Goal: Task Accomplishment & Management: Manage account settings

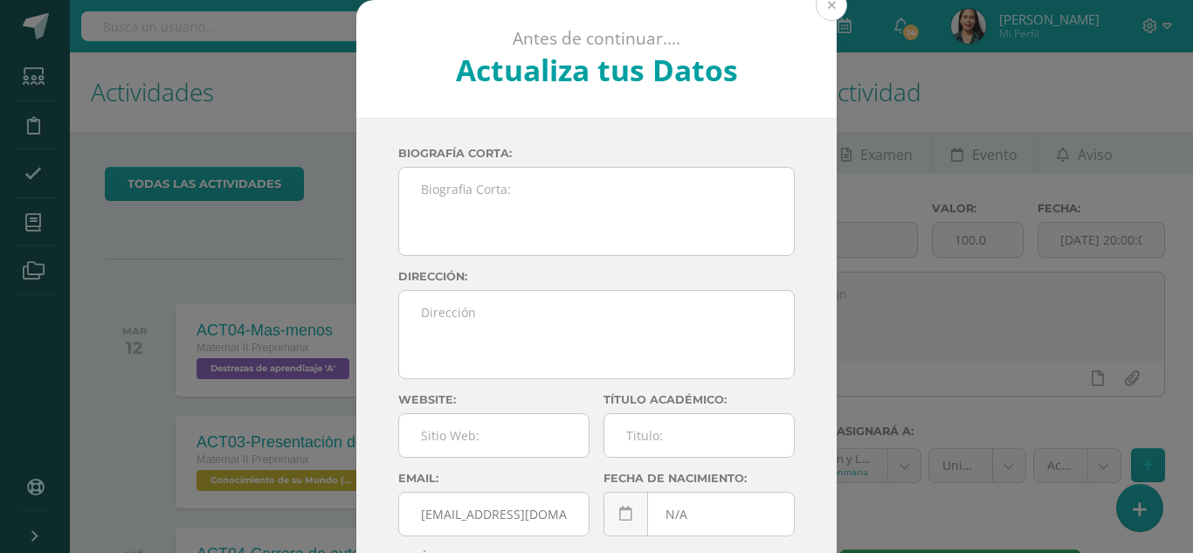
click at [825, 6] on button at bounding box center [831, 5] width 31 height 31
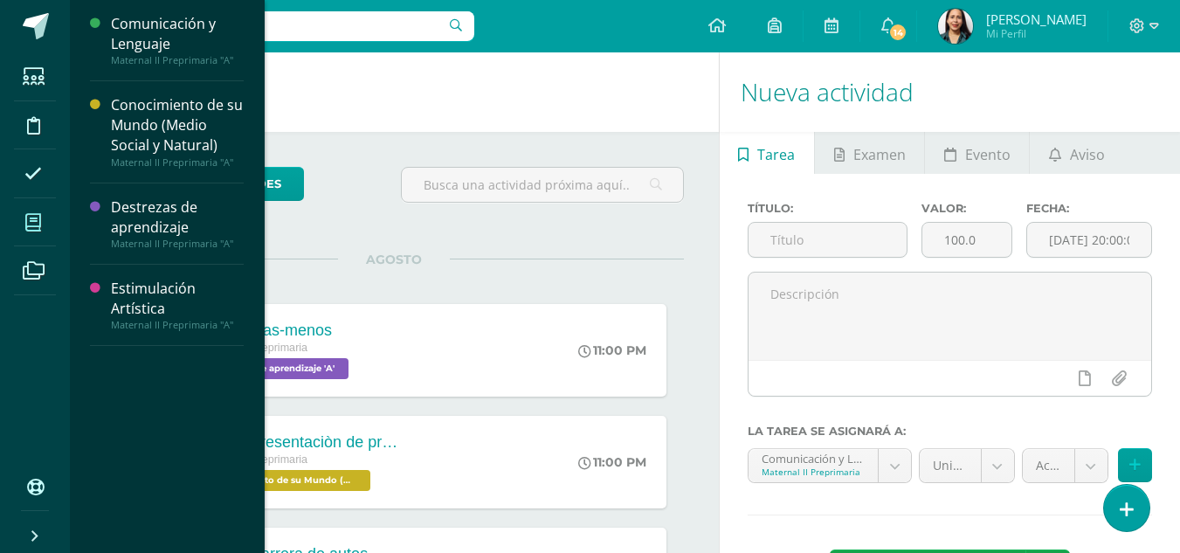
click at [29, 218] on icon at bounding box center [33, 222] width 16 height 17
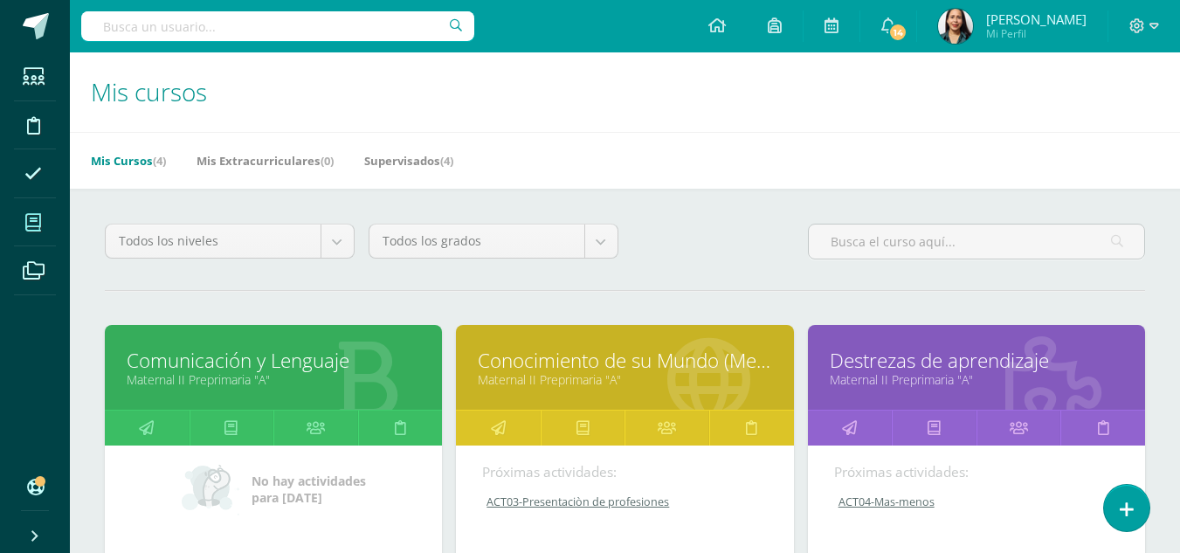
click at [203, 355] on link "Comunicación y Lenguaje" at bounding box center [274, 360] width 294 height 27
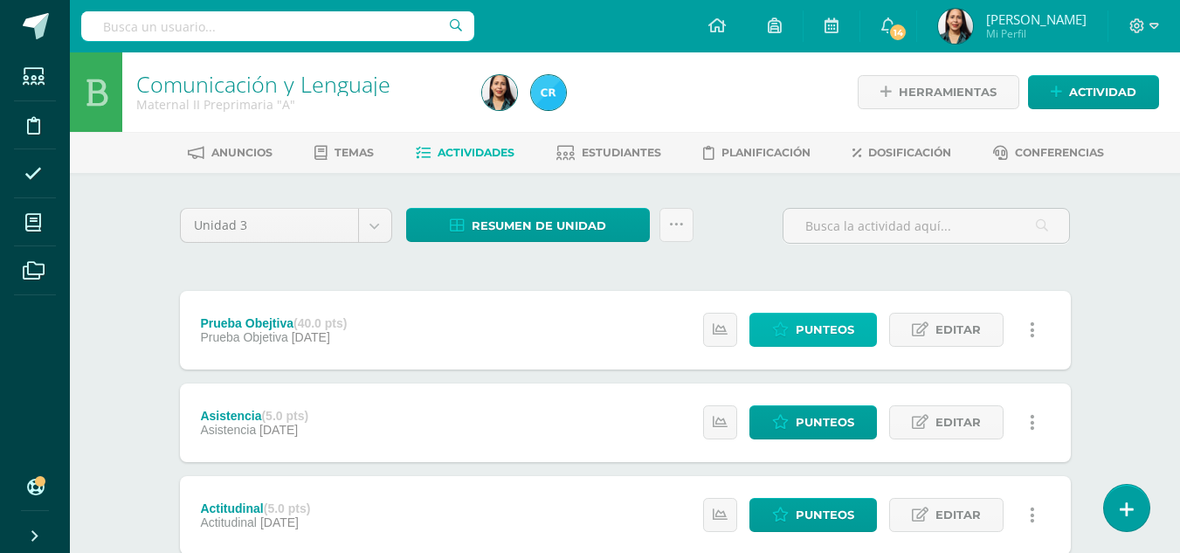
click at [794, 327] on link "Punteos" at bounding box center [814, 330] width 128 height 34
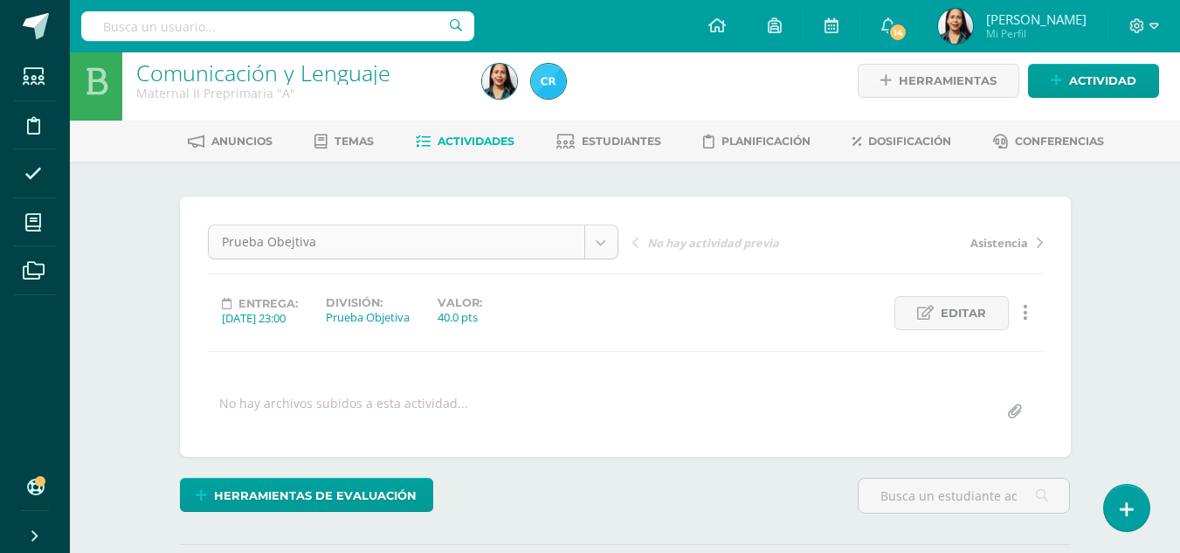
scroll to position [12, 0]
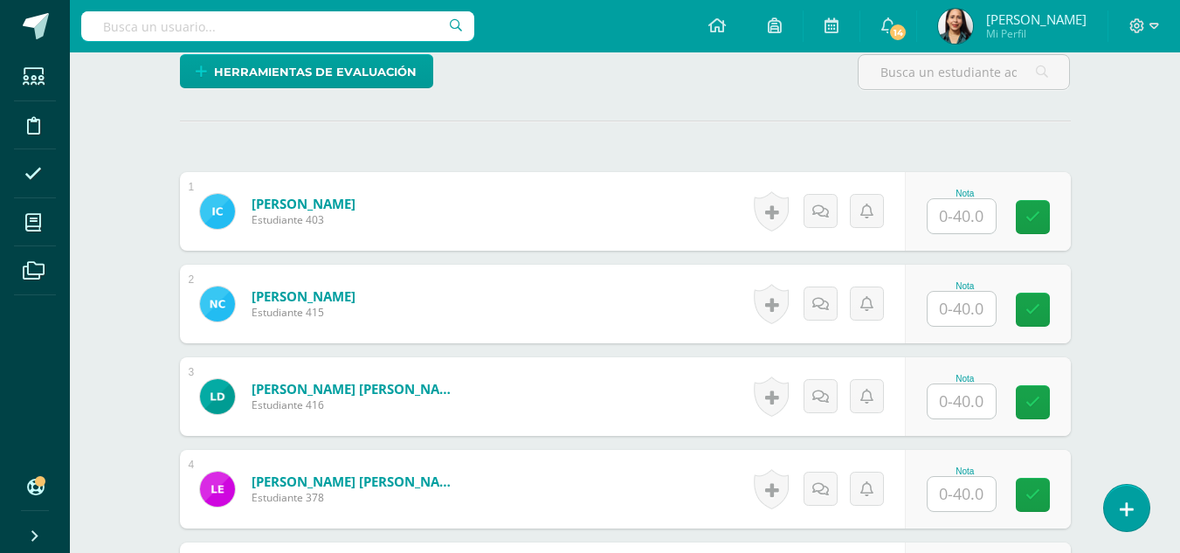
scroll to position [423, 0]
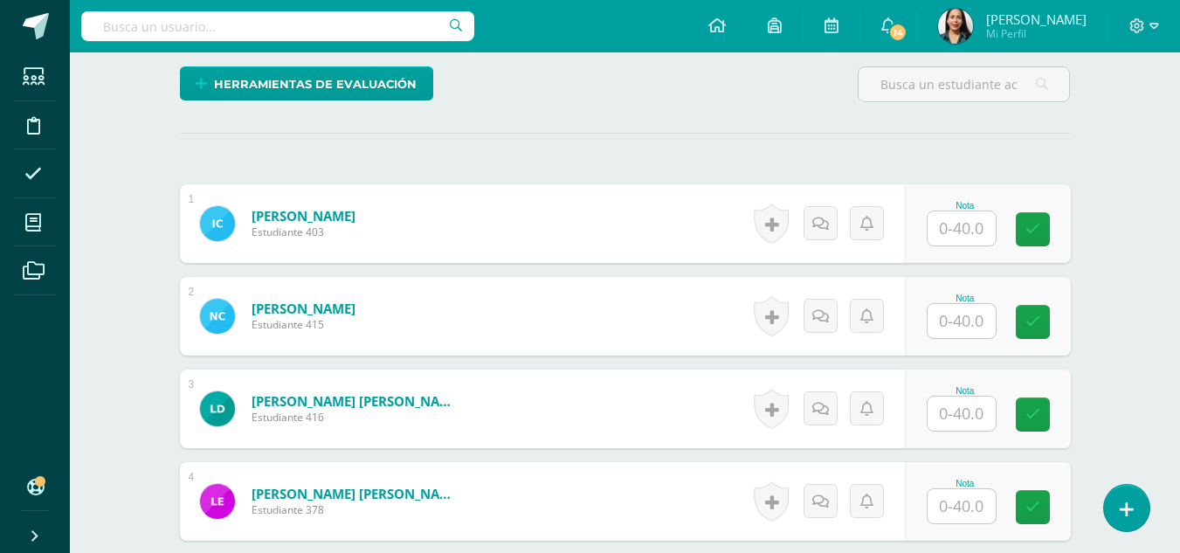
click at [967, 223] on input "text" at bounding box center [962, 228] width 68 height 34
type input "30"
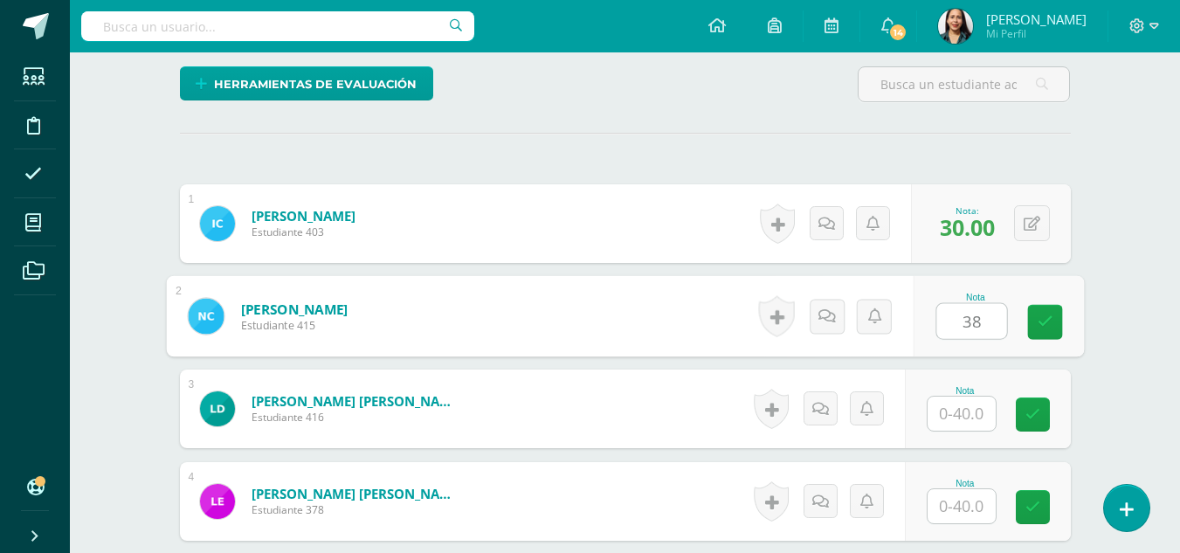
type input "38"
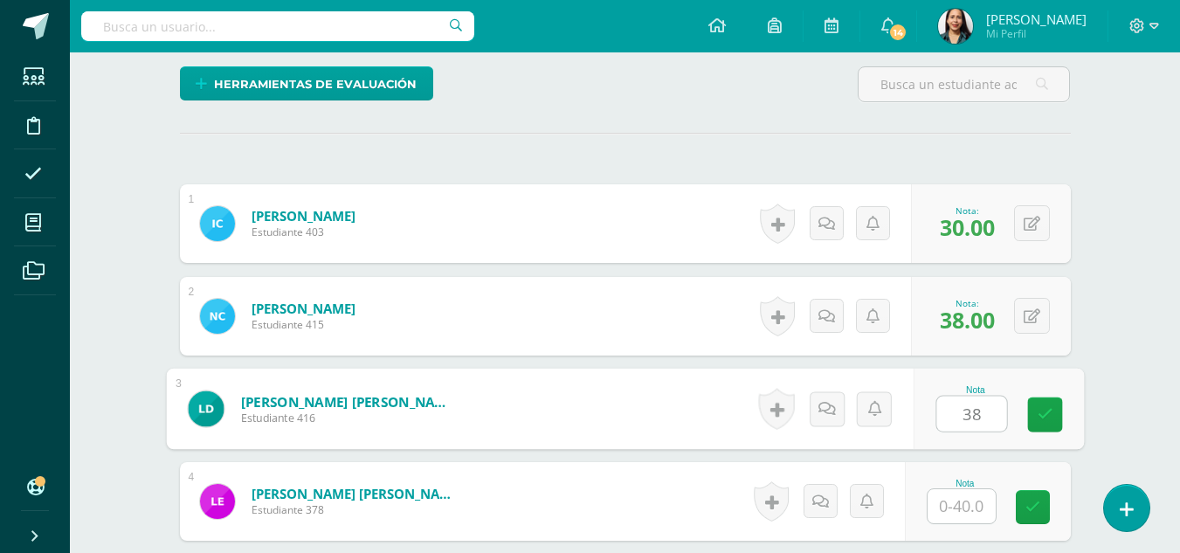
type input "38"
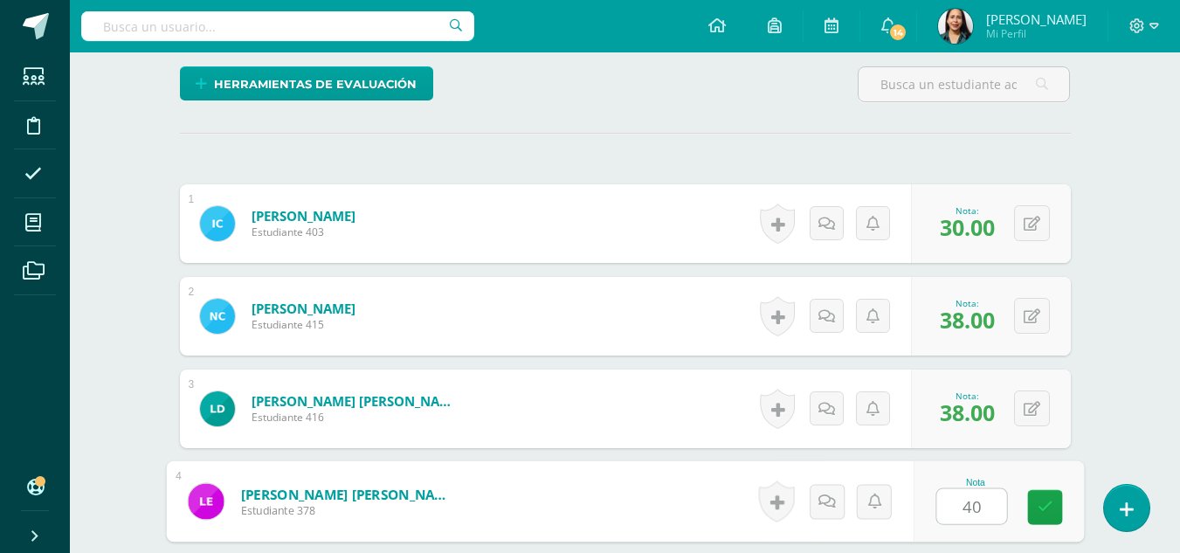
type input "40"
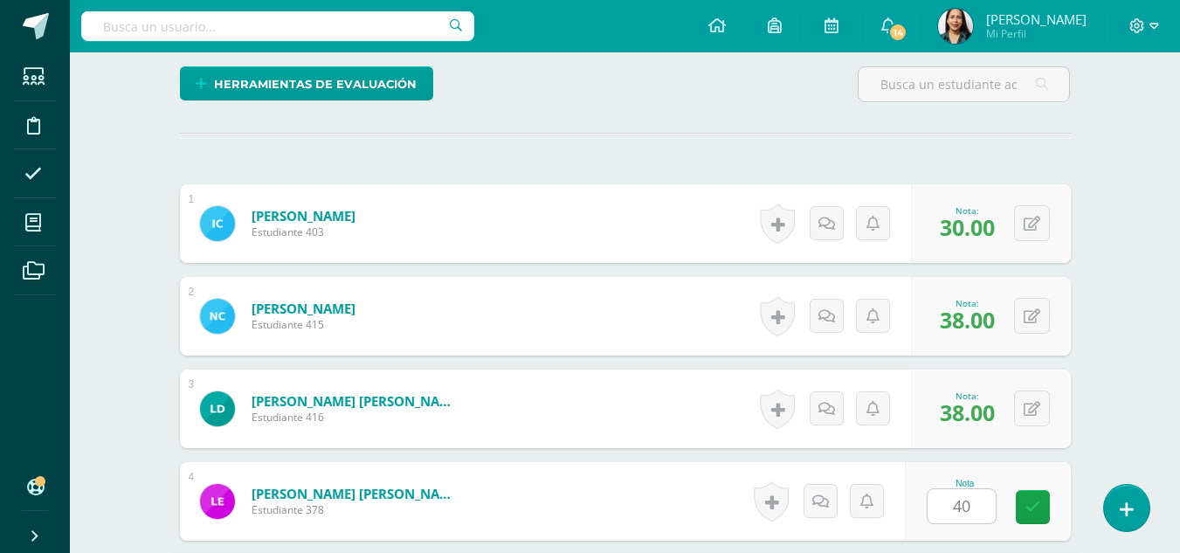
scroll to position [745, 0]
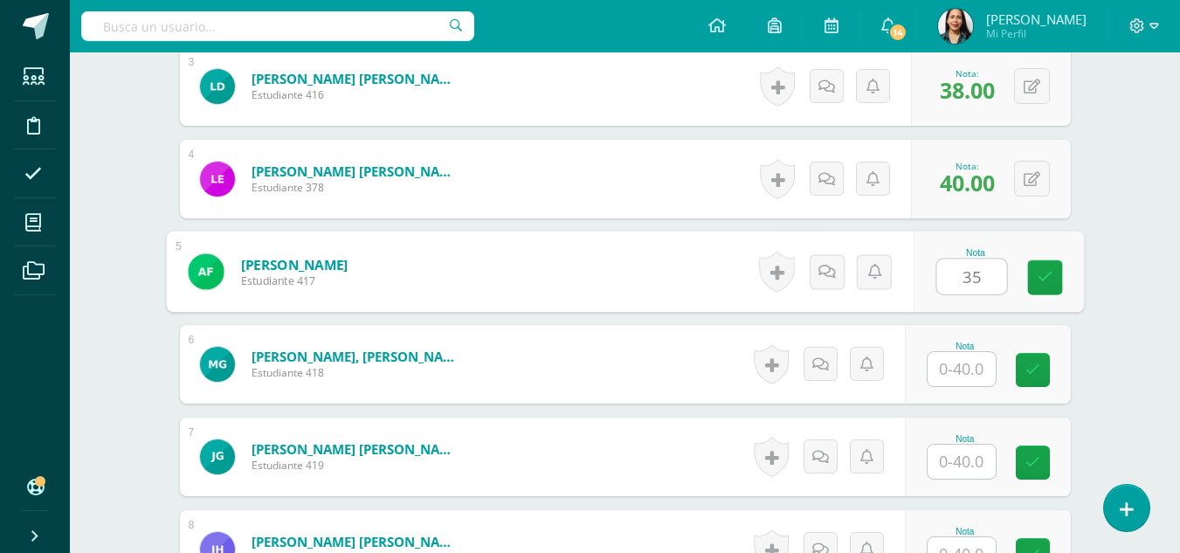
type input "35"
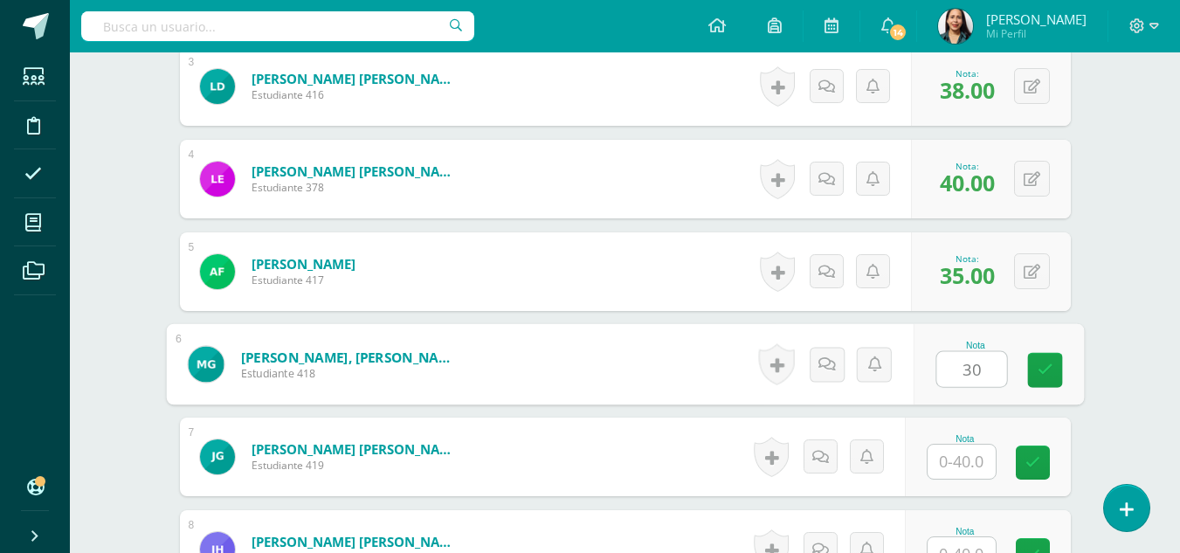
type input "30"
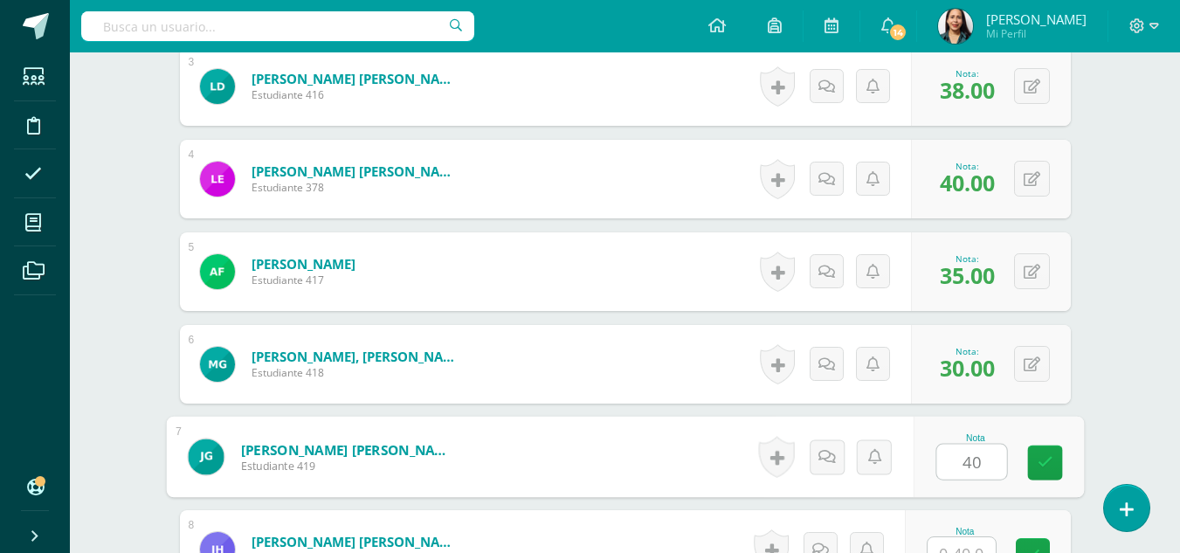
type input "40"
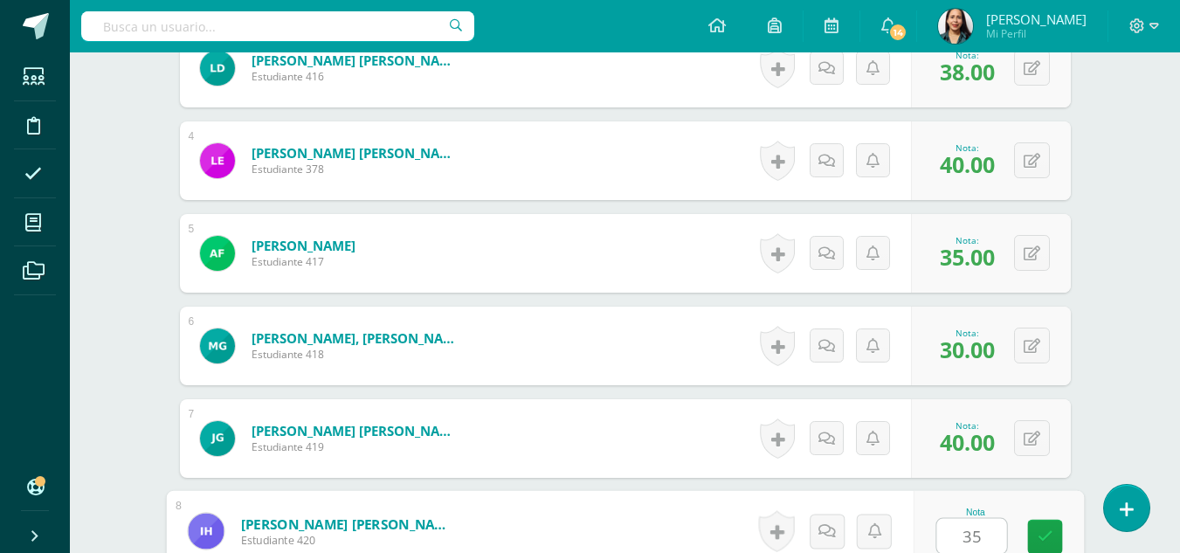
type input "35"
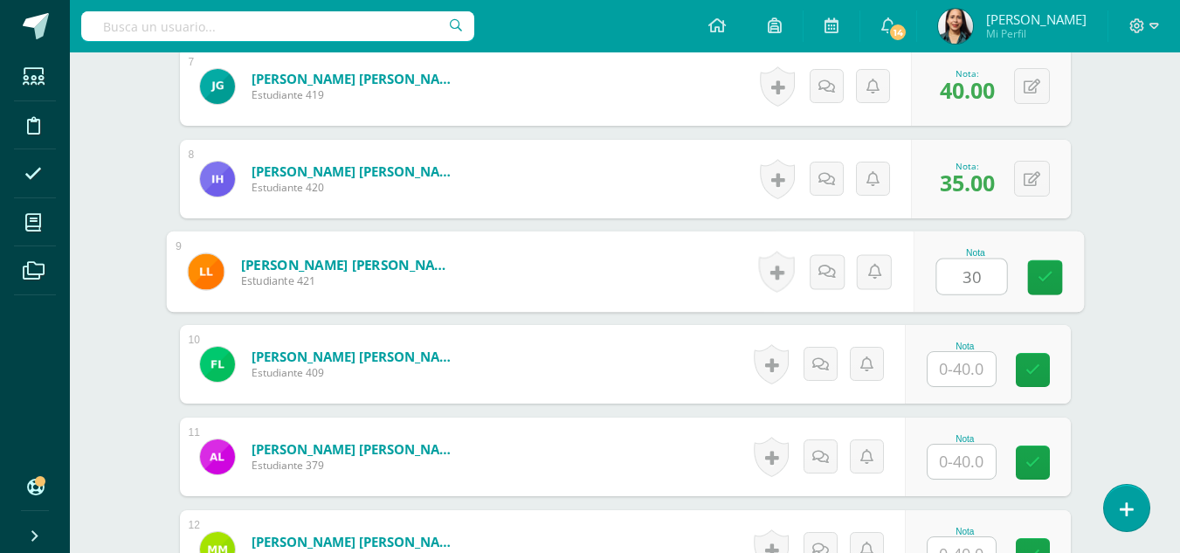
type input "30"
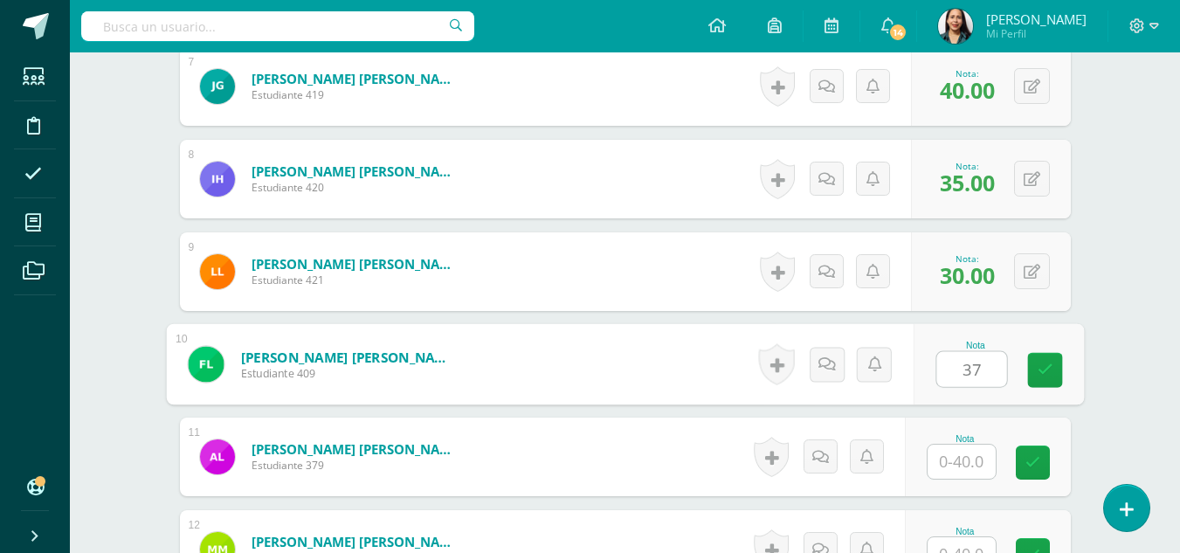
type input "37"
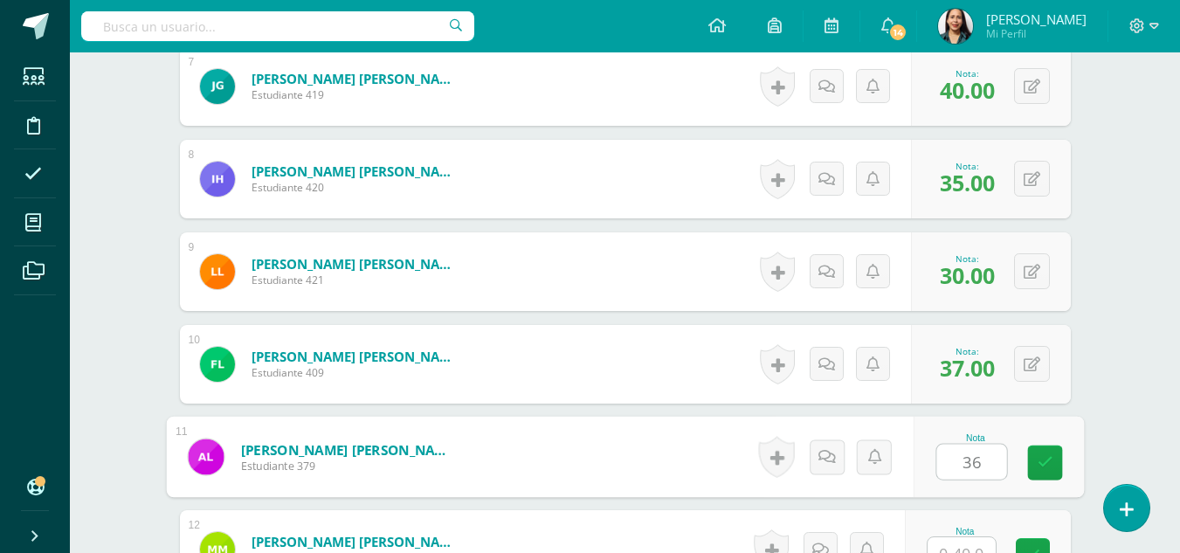
type input "36"
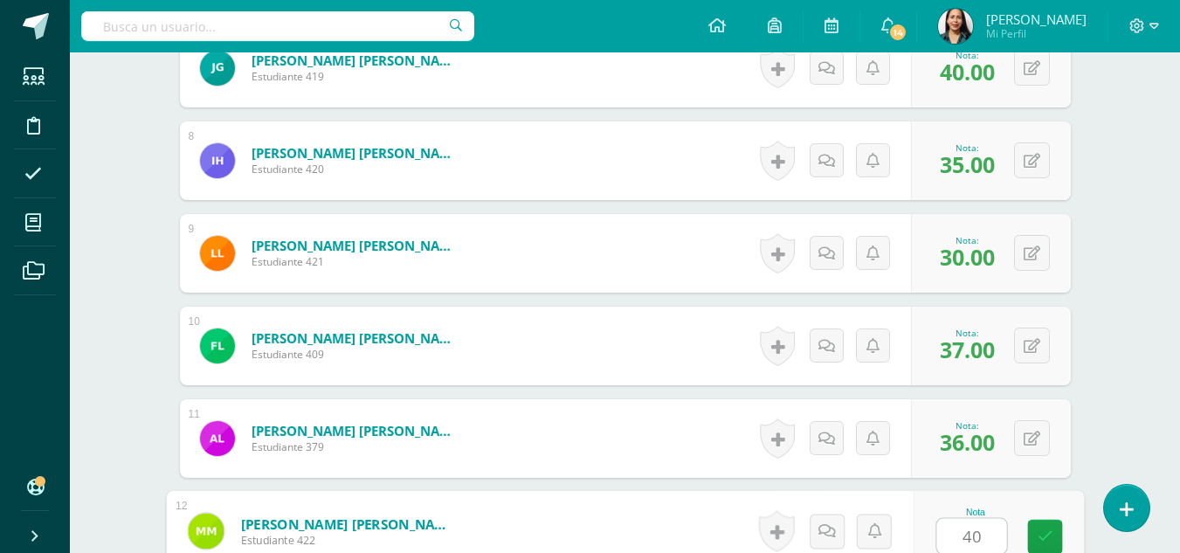
type input "40"
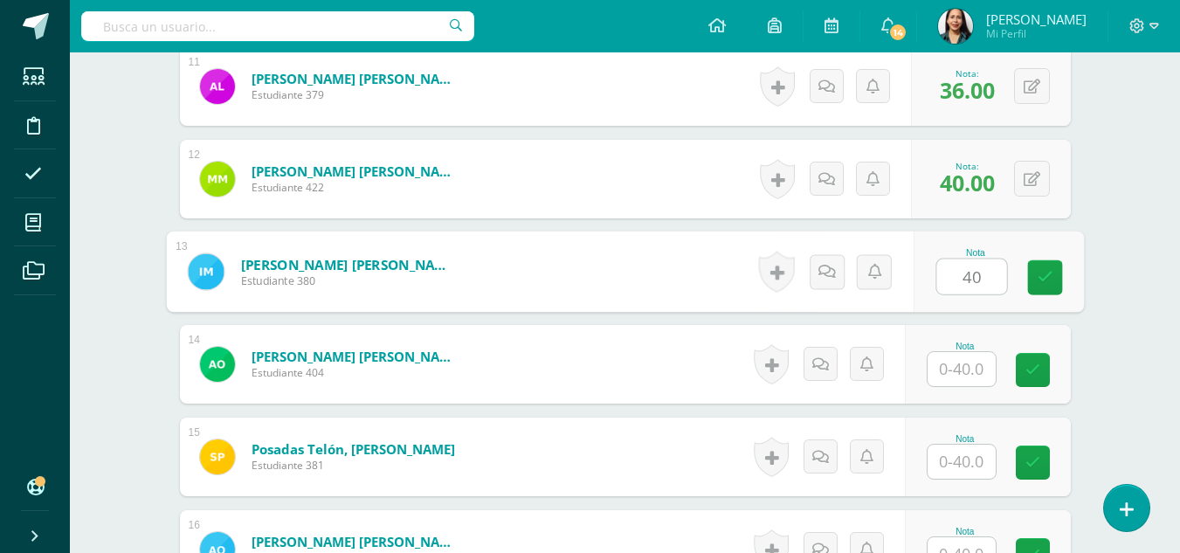
type input "40"
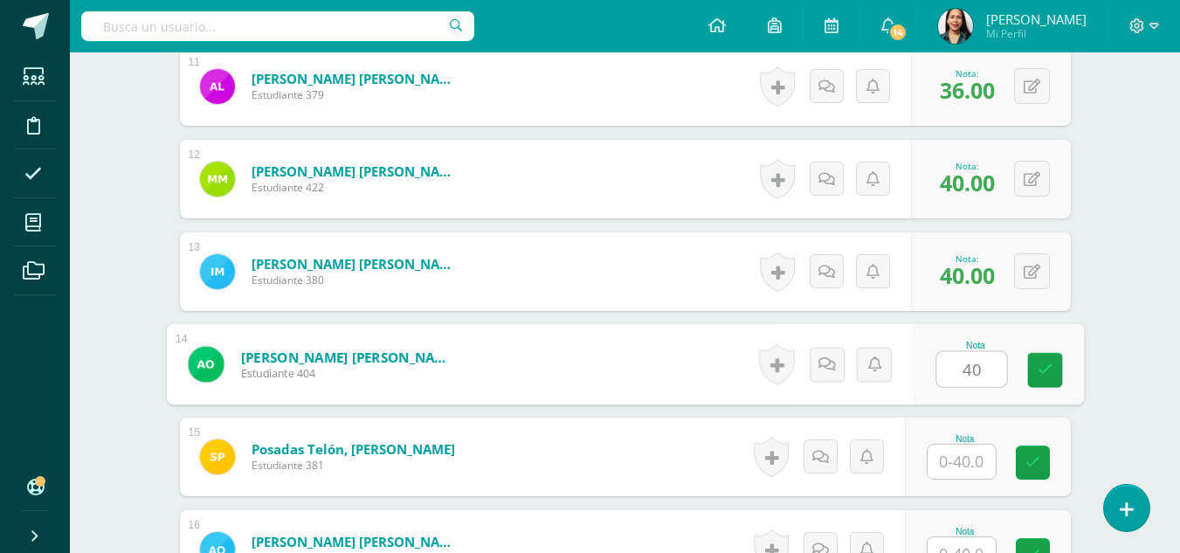
type input "40"
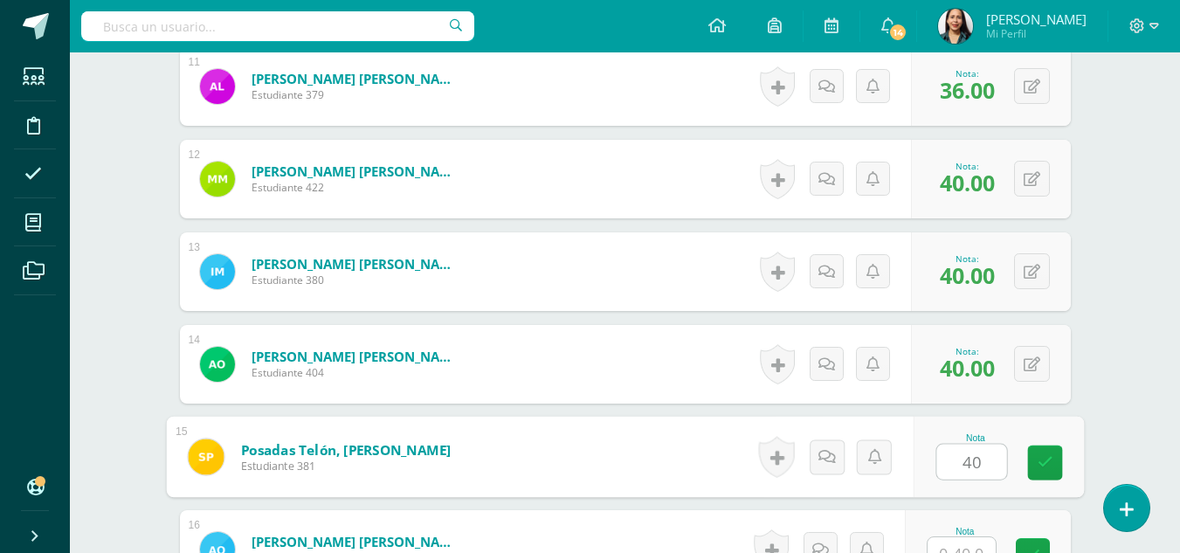
type input "40"
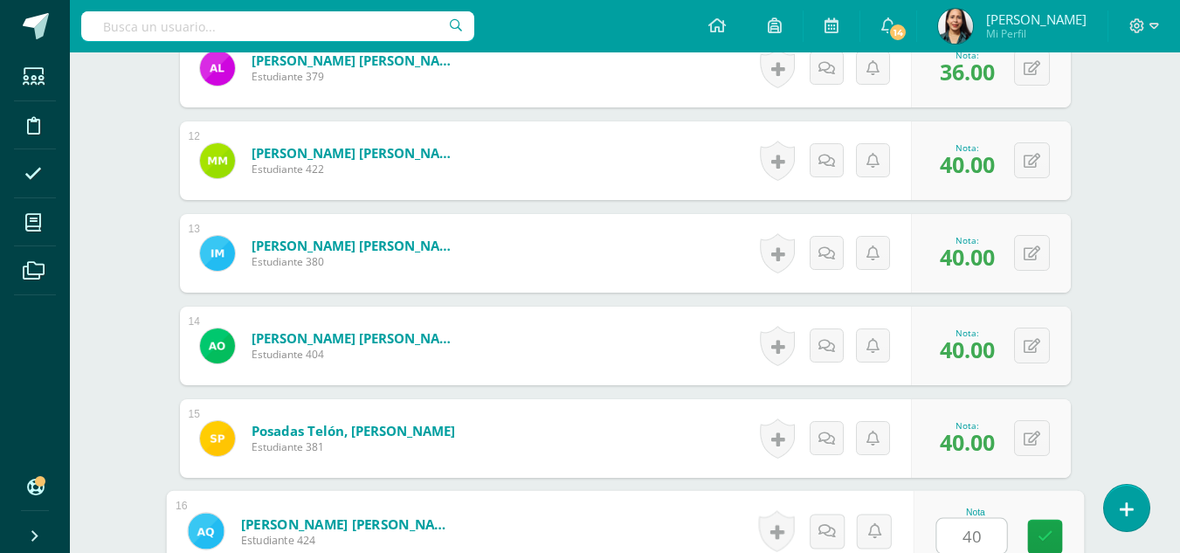
type input "40"
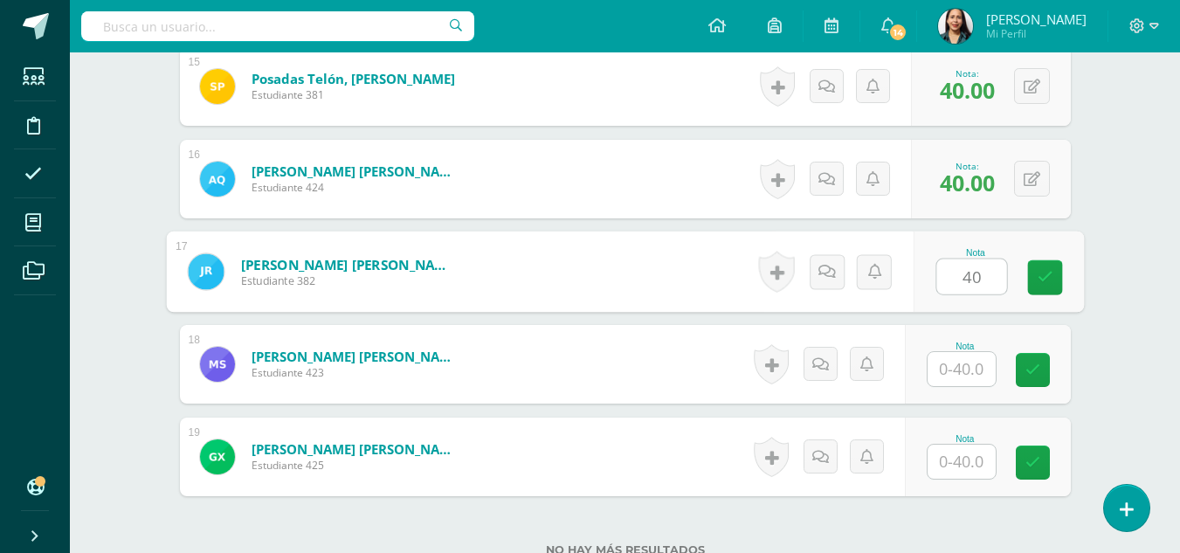
type input "40"
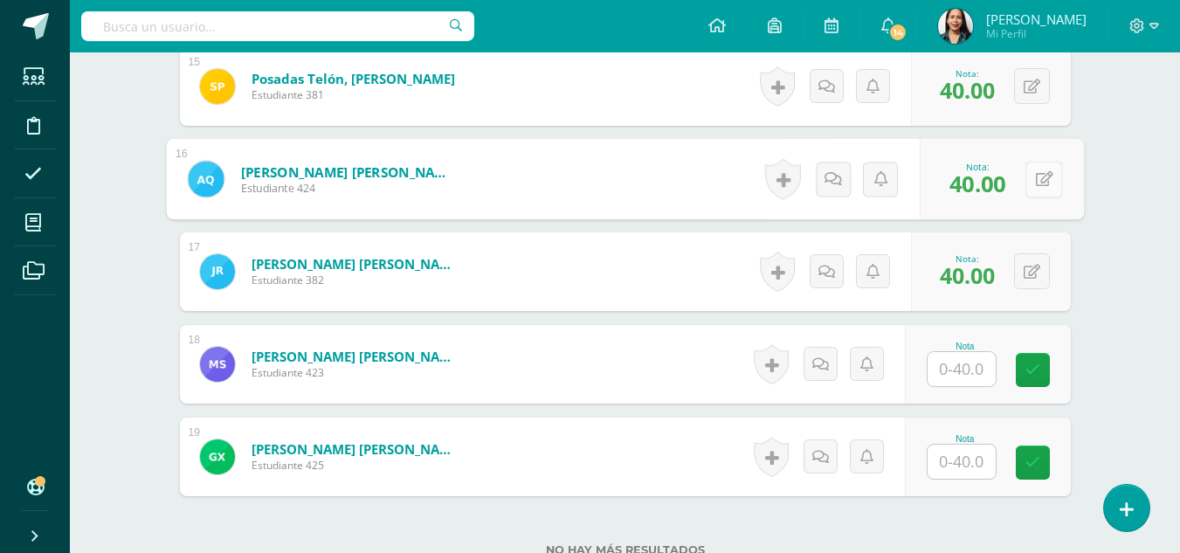
click at [1030, 181] on button at bounding box center [1044, 179] width 37 height 37
type input "35"
click at [1008, 182] on link at bounding box center [997, 185] width 35 height 35
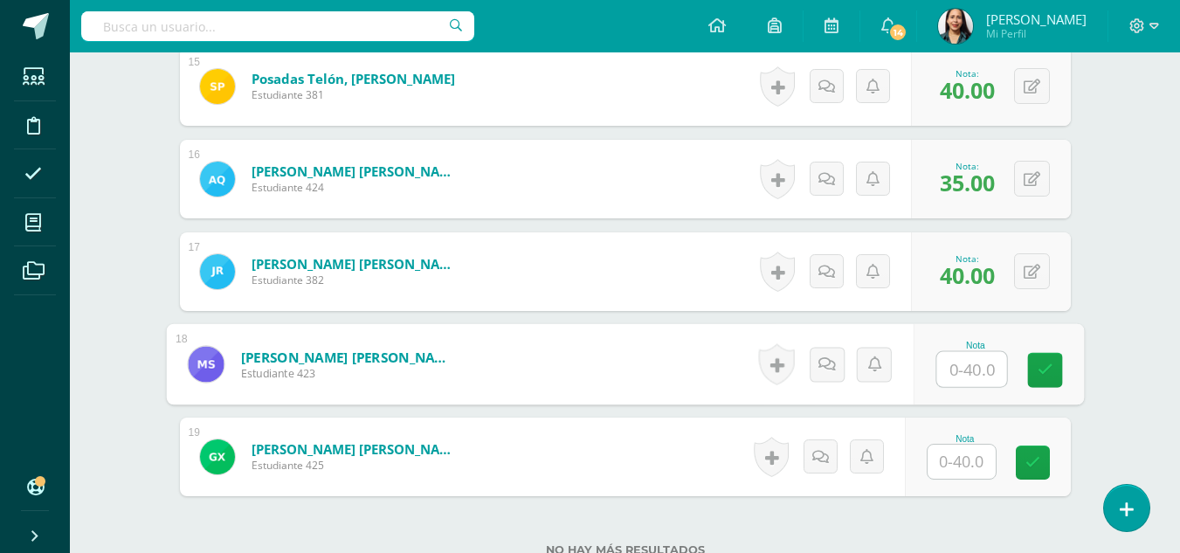
click at [970, 369] on input "text" at bounding box center [972, 369] width 70 height 35
type input "40"
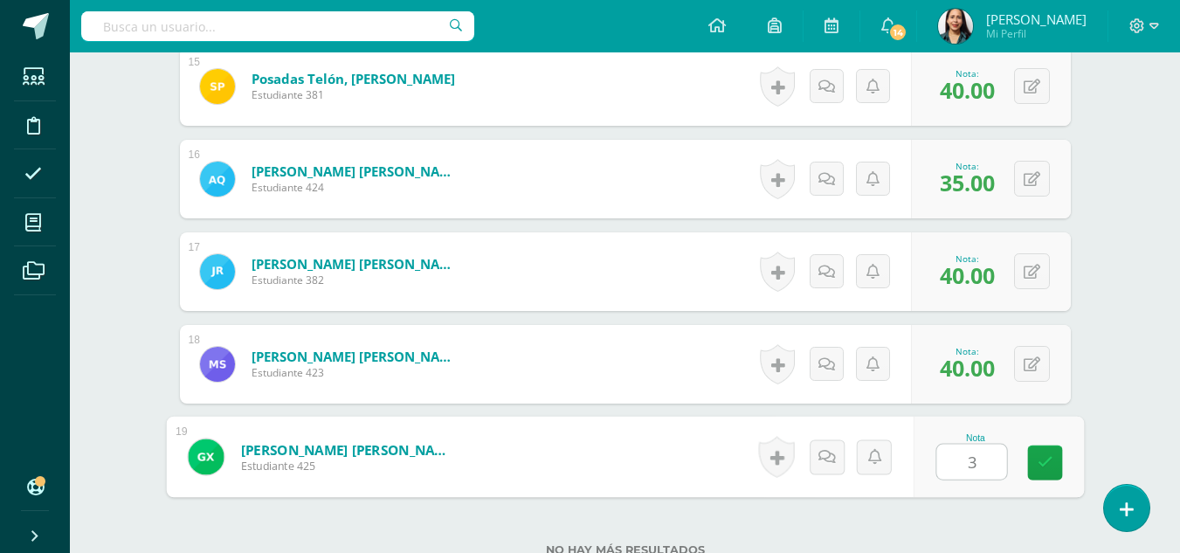
type input "35"
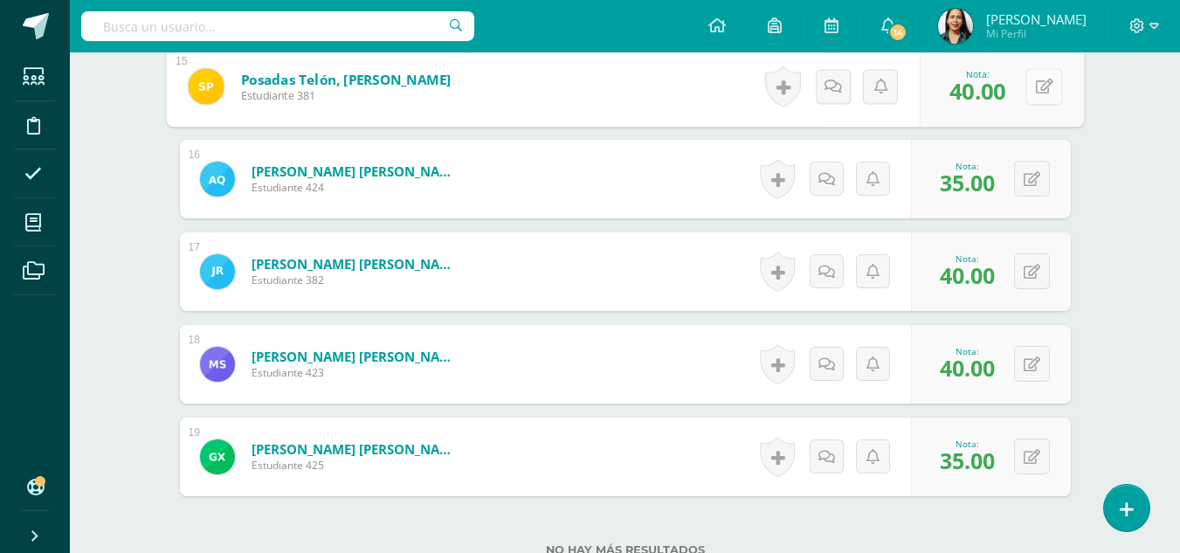
click at [1035, 89] on icon at bounding box center [1043, 86] width 17 height 15
type input "30"
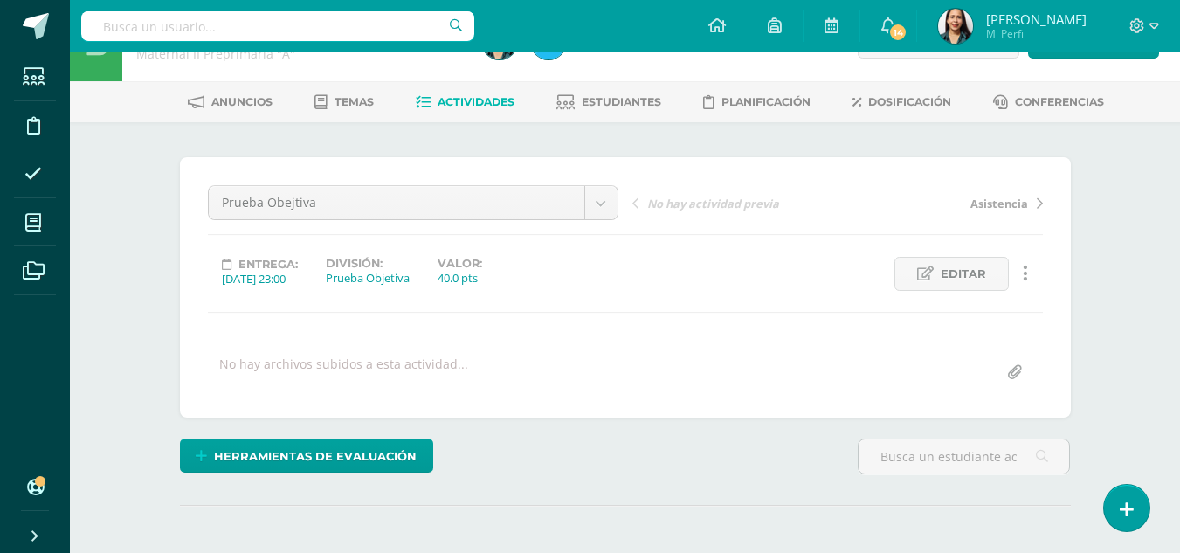
scroll to position [0, 0]
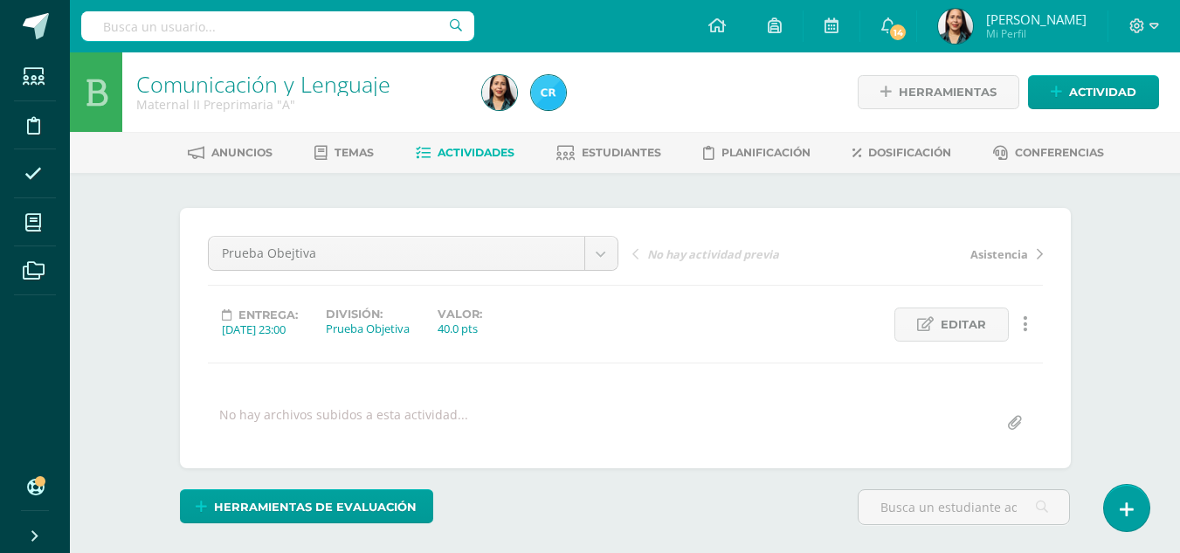
click at [461, 146] on span "Actividades" at bounding box center [476, 152] width 77 height 13
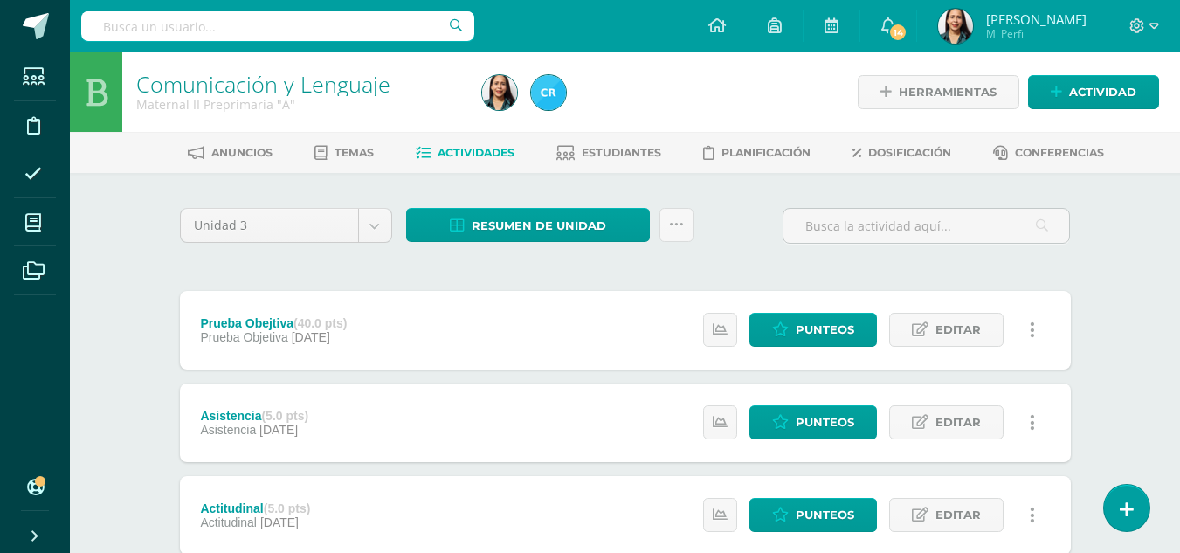
drag, startPoint x: 534, startPoint y: 191, endPoint x: 1122, endPoint y: 267, distance: 592.9
click at [584, 215] on span "Resumen de unidad" at bounding box center [539, 226] width 135 height 32
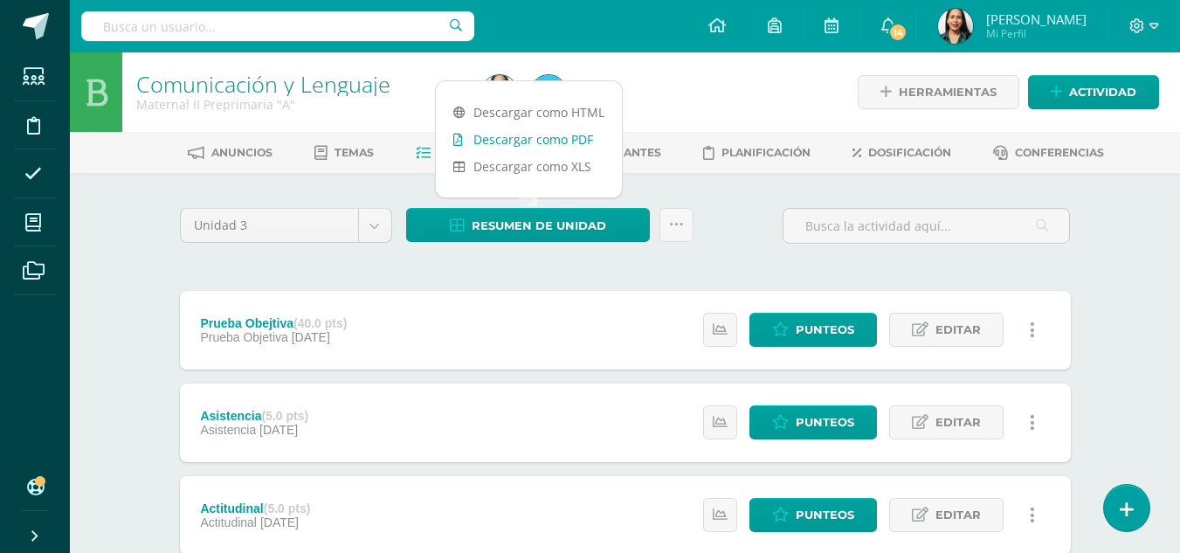
click at [548, 138] on link "Descargar como PDF" at bounding box center [529, 139] width 186 height 27
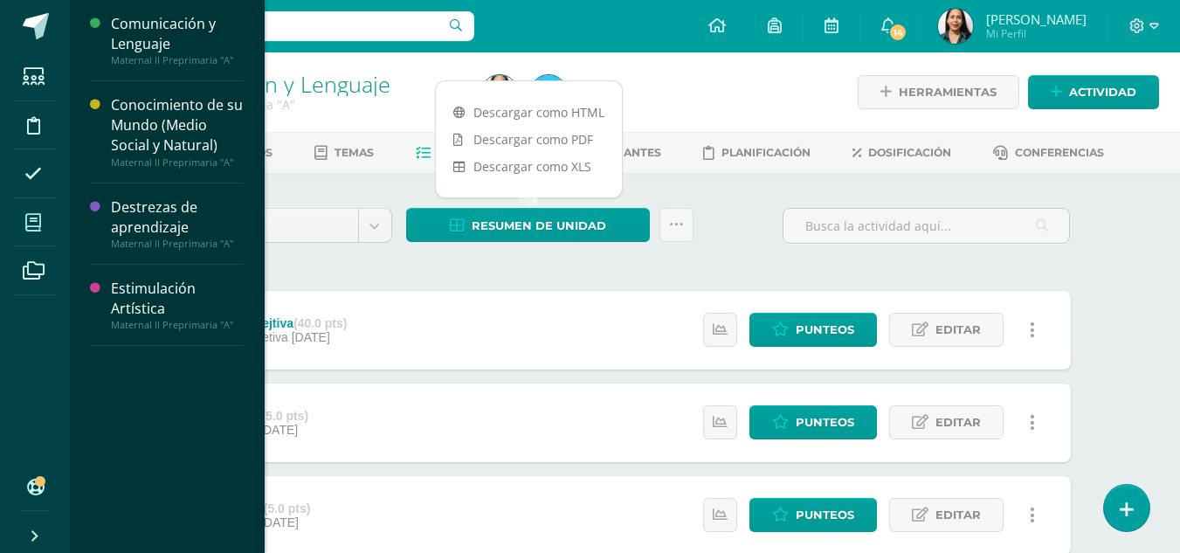
click at [32, 226] on icon at bounding box center [33, 222] width 16 height 17
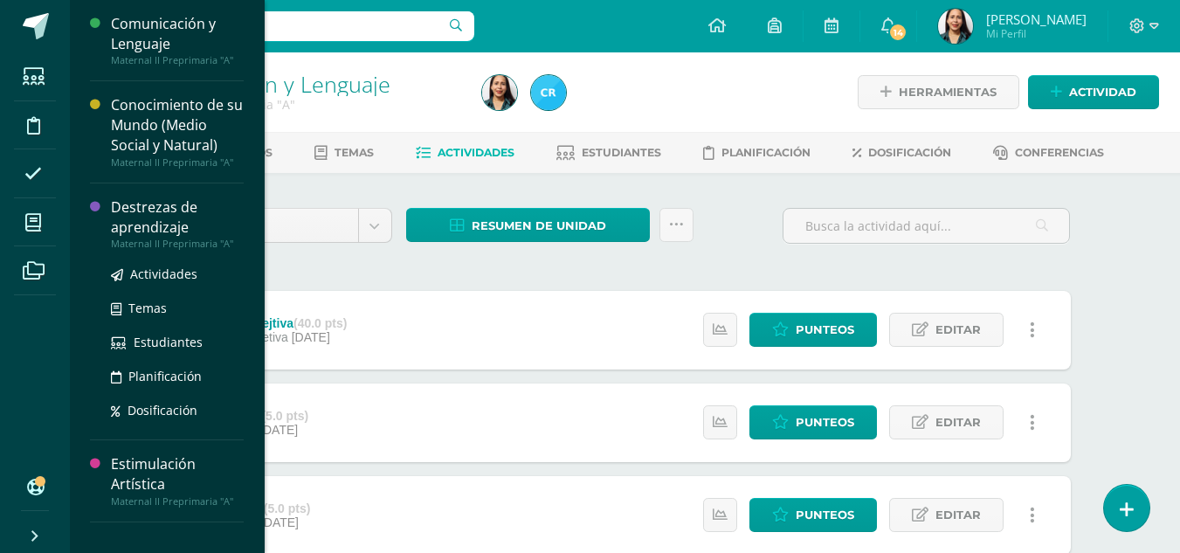
click at [130, 218] on div "Destrezas de aprendizaje" at bounding box center [177, 217] width 133 height 40
click at [160, 338] on span "Estudiantes" at bounding box center [168, 342] width 69 height 17
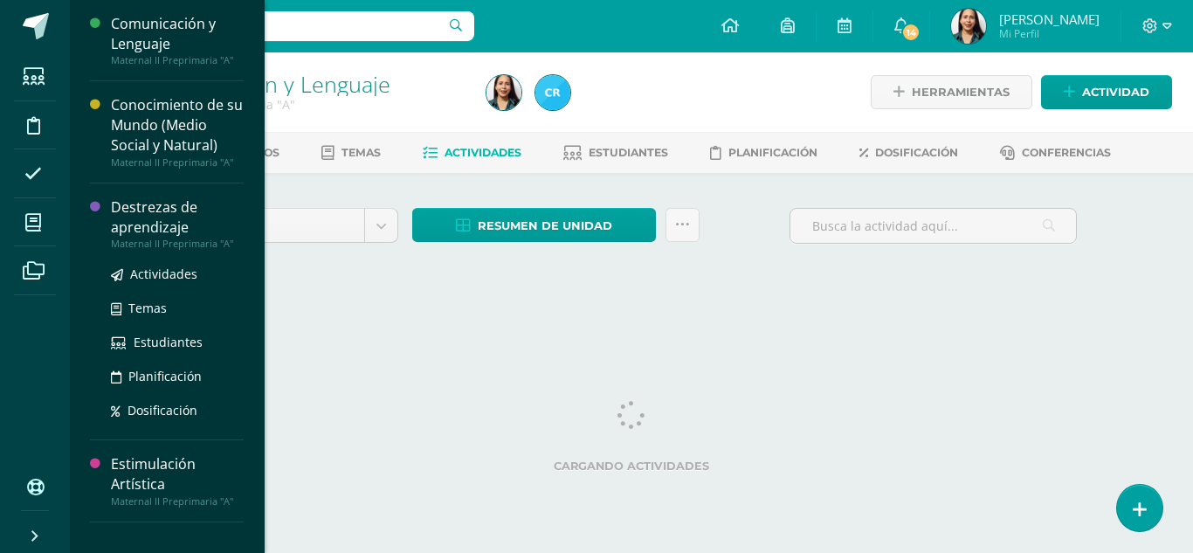
click at [151, 224] on div "Destrezas de aprendizaje" at bounding box center [177, 217] width 133 height 40
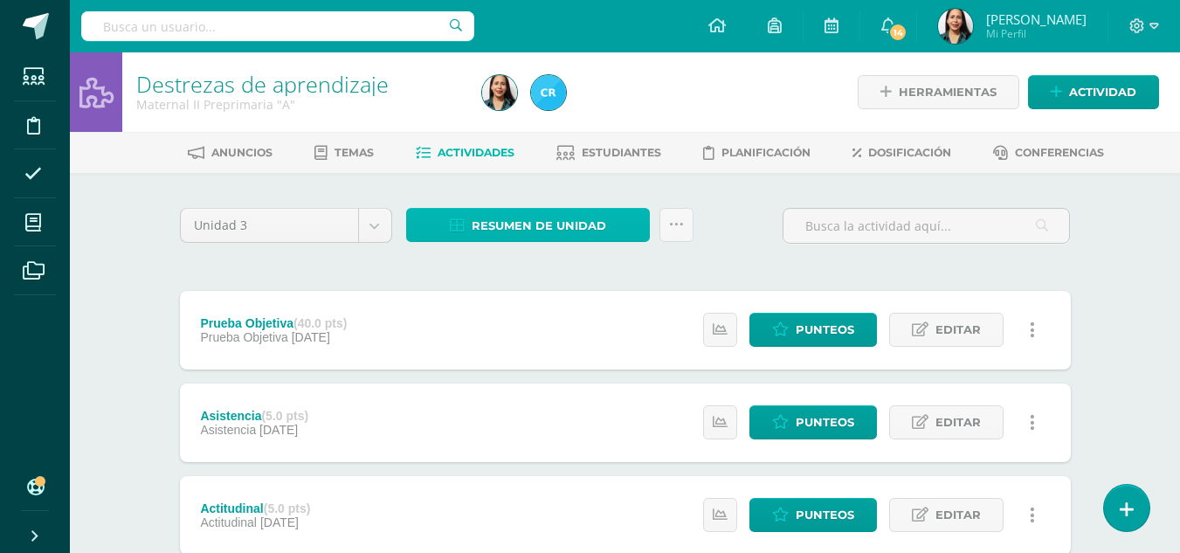
click at [490, 225] on span "Resumen de unidad" at bounding box center [539, 226] width 135 height 32
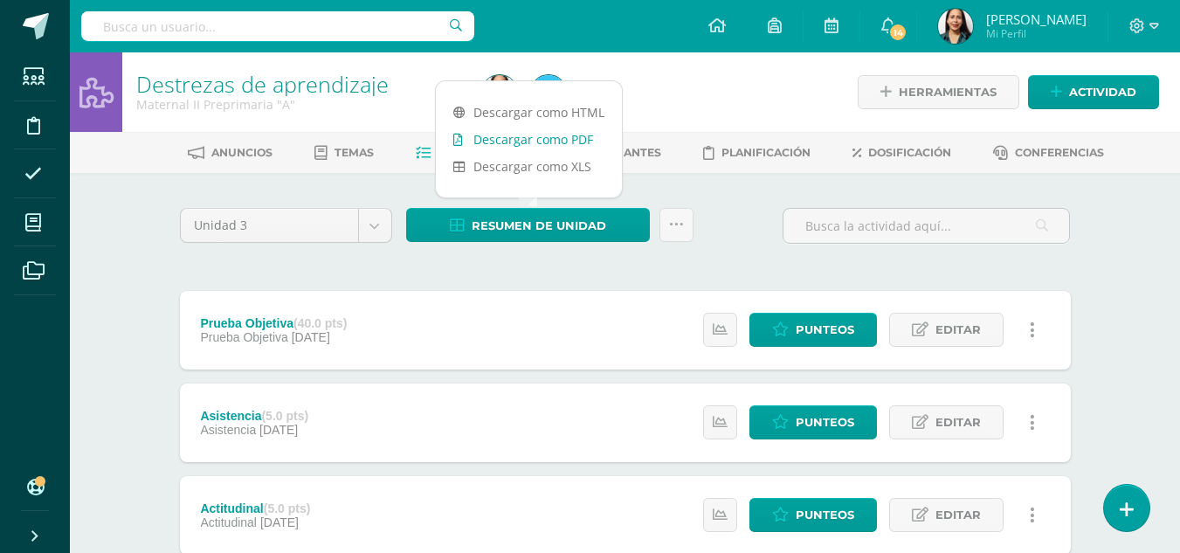
click at [505, 138] on link "Descargar como PDF" at bounding box center [529, 139] width 186 height 27
click at [436, 126] on link "Descargar como PDF" at bounding box center [529, 139] width 186 height 27
